Goal: Find specific page/section: Find specific page/section

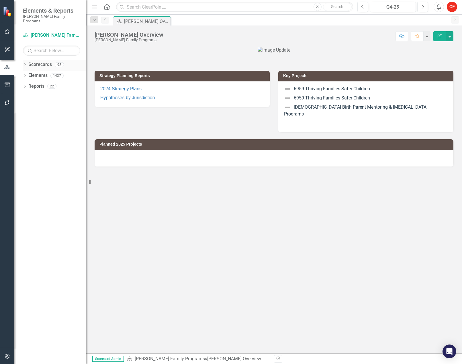
click at [25, 64] on icon "Dropdown" at bounding box center [25, 65] width 4 height 3
click at [28, 74] on icon "Dropdown" at bounding box center [28, 75] width 4 height 3
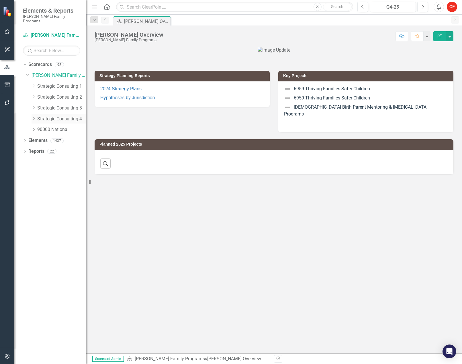
click at [34, 117] on icon "Dropdown" at bounding box center [34, 118] width 4 height 3
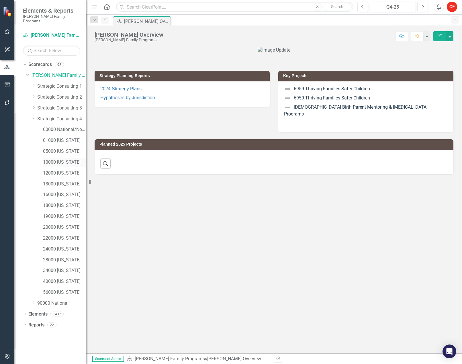
click at [65, 159] on link "10000 [US_STATE]" at bounding box center [64, 162] width 43 height 7
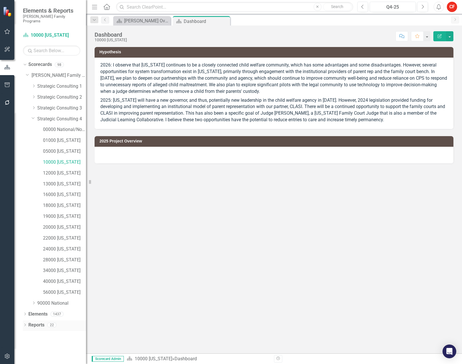
click at [25, 324] on icon "Dropdown" at bounding box center [25, 325] width 4 height 3
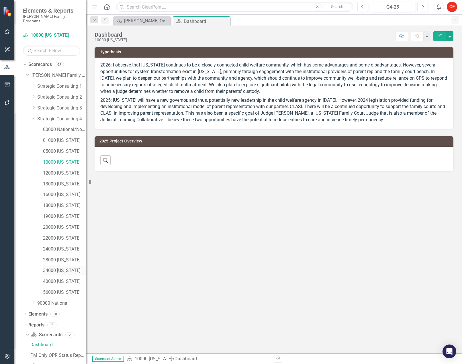
scroll to position [34, 0]
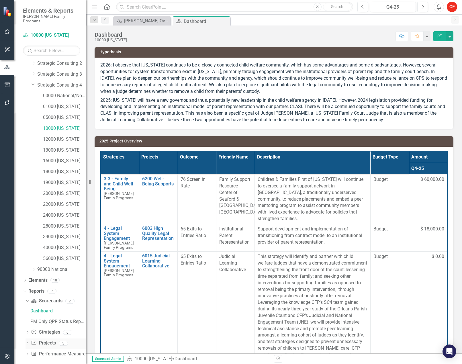
click at [28, 342] on icon "Dropdown" at bounding box center [28, 343] width 4 height 3
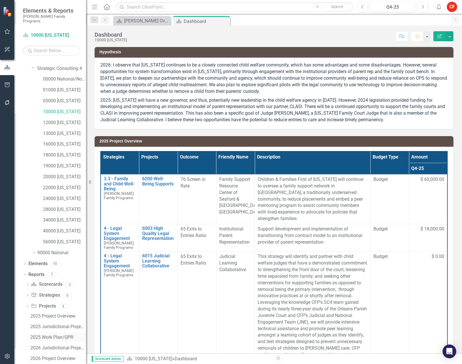
scroll to position [66, 0]
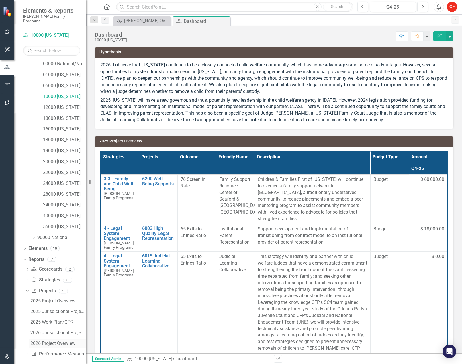
click at [56, 341] on div "2026 Project Overview" at bounding box center [58, 343] width 56 height 5
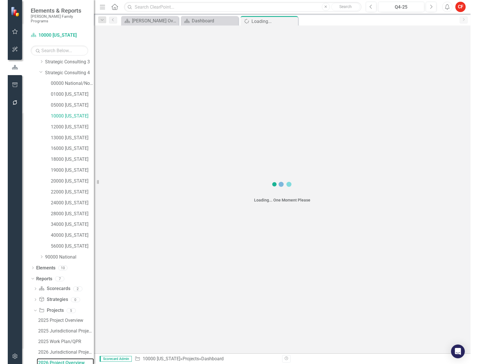
scroll to position [45, 0]
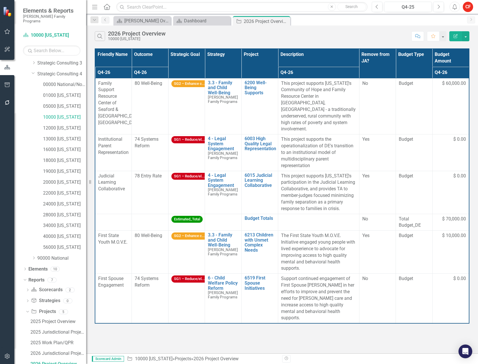
drag, startPoint x: 390, startPoint y: 335, endPoint x: 450, endPoint y: 313, distance: 64.0
click at [390, 335] on div "Search 2026 Project Overview 10000 [US_STATE] Comment Favorite Edit Report Frie…" at bounding box center [282, 190] width 392 height 328
drag, startPoint x: 254, startPoint y: 342, endPoint x: 1, endPoint y: 273, distance: 261.6
click at [253, 343] on div "Search 2026 Project Overview 10000 [US_STATE] Comment Favorite Edit Report Frie…" at bounding box center [282, 190] width 392 height 328
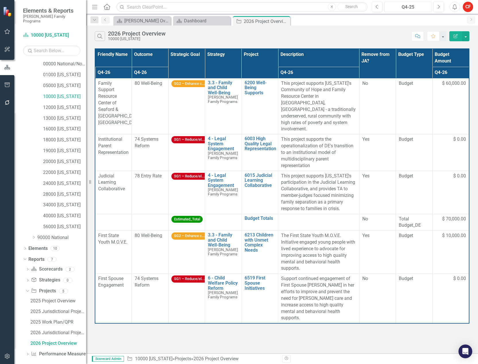
click at [420, 5] on div "Q4-25" at bounding box center [408, 7] width 44 height 7
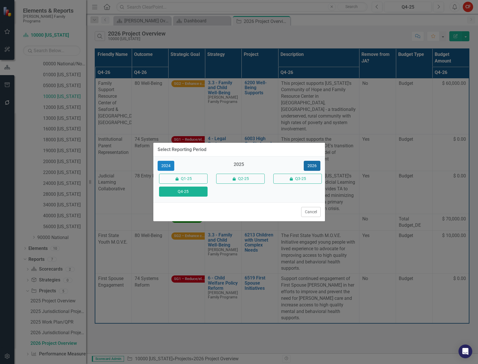
click at [312, 165] on button "2026" at bounding box center [311, 166] width 17 height 10
click at [171, 194] on button "Q4-26" at bounding box center [183, 192] width 48 height 10
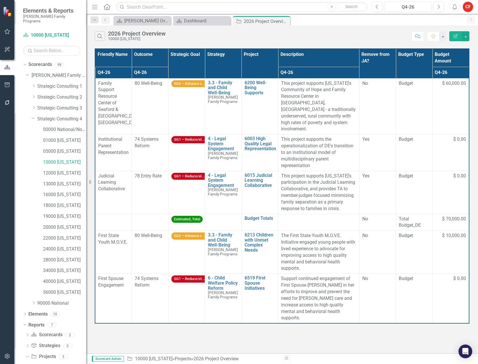
click at [252, 330] on div "Search 2026 Project Overview 10000 [US_STATE] Comment Favorite Edit Report Frie…" at bounding box center [282, 190] width 392 height 328
